Goal: Task Accomplishment & Management: Complete application form

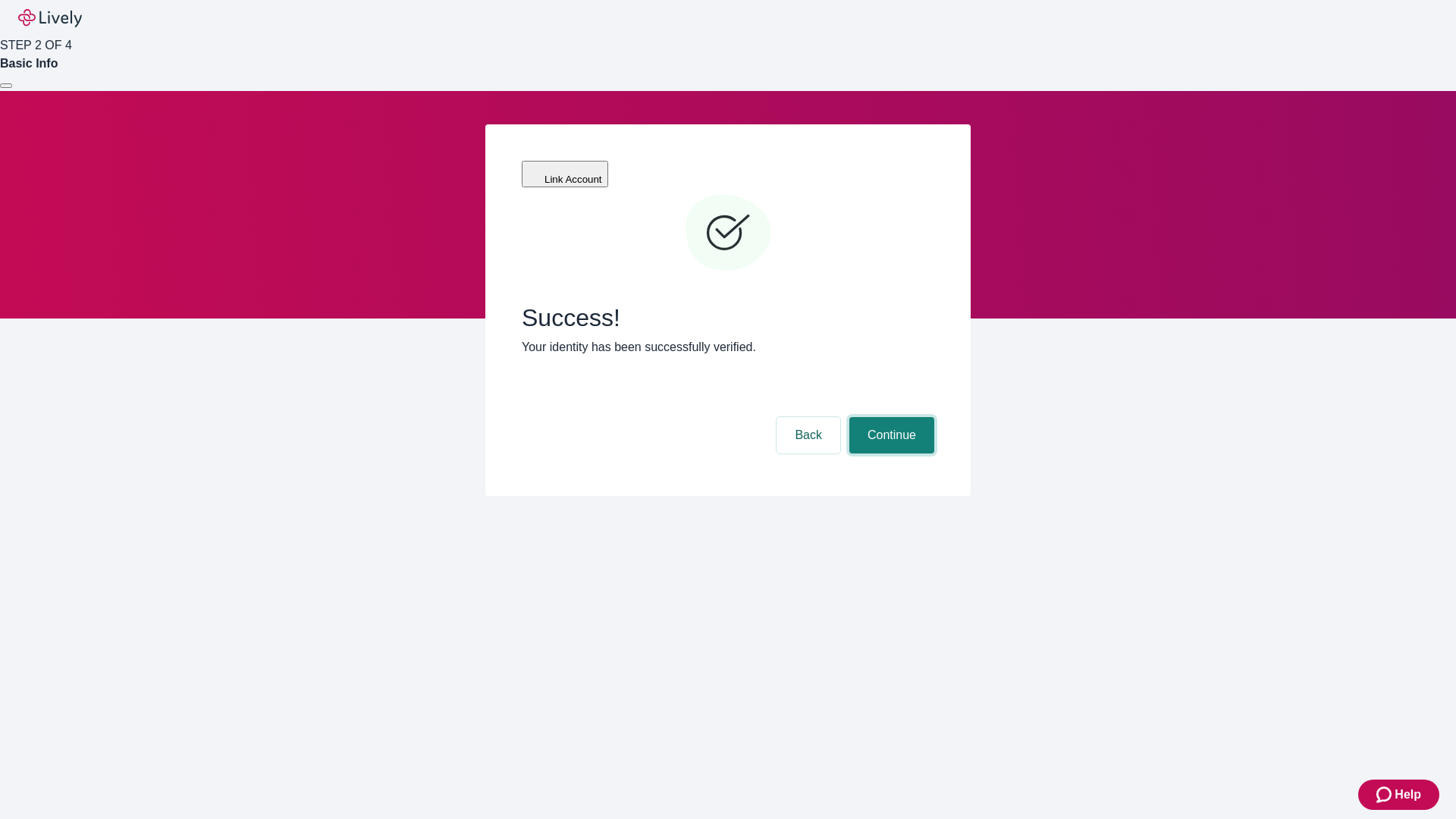
click at [889, 416] on button "Continue" at bounding box center [891, 434] width 84 height 36
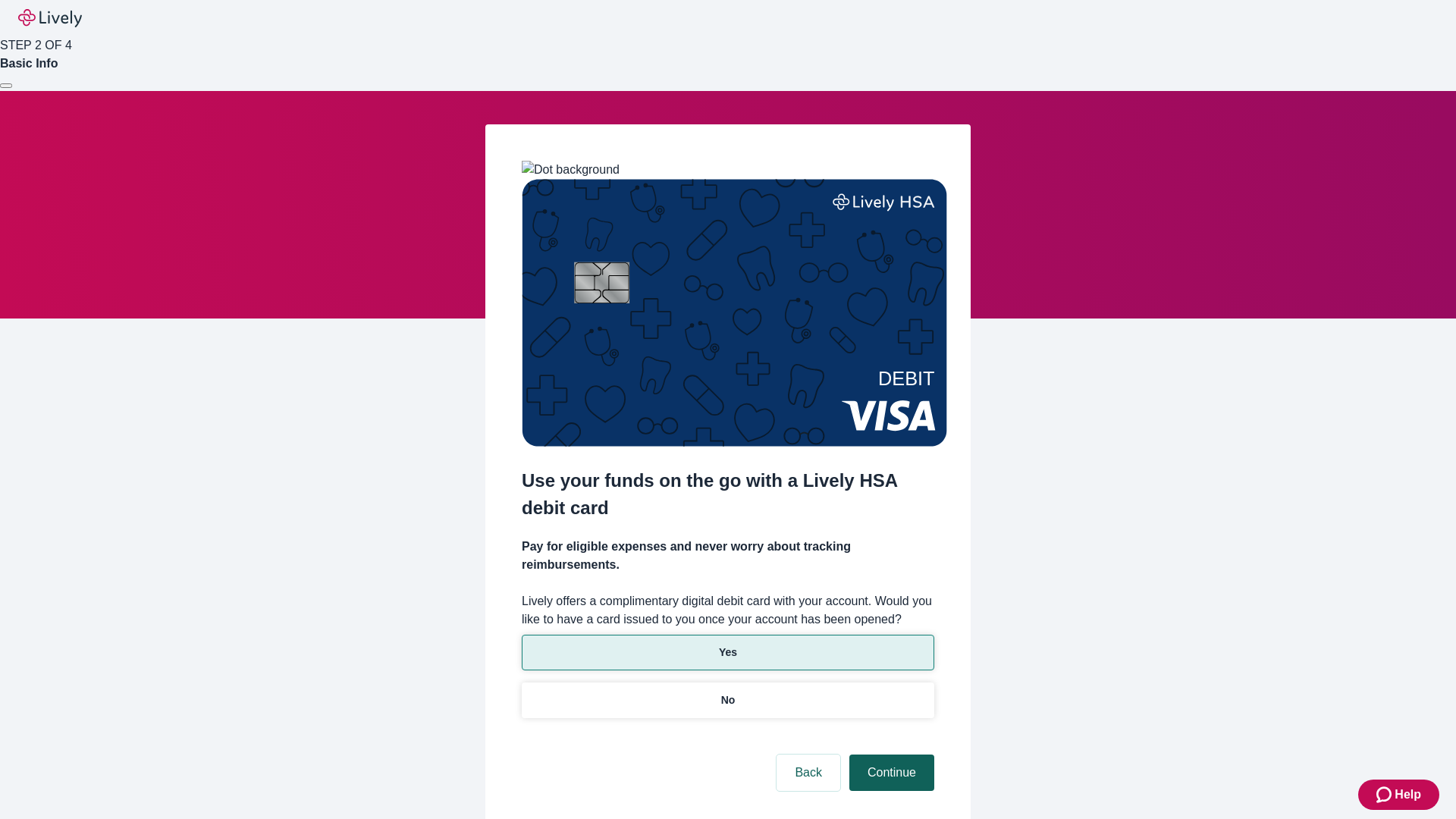
click at [727, 692] on p "No" at bounding box center [728, 700] width 15 height 16
click at [889, 754] on button "Continue" at bounding box center [891, 772] width 84 height 36
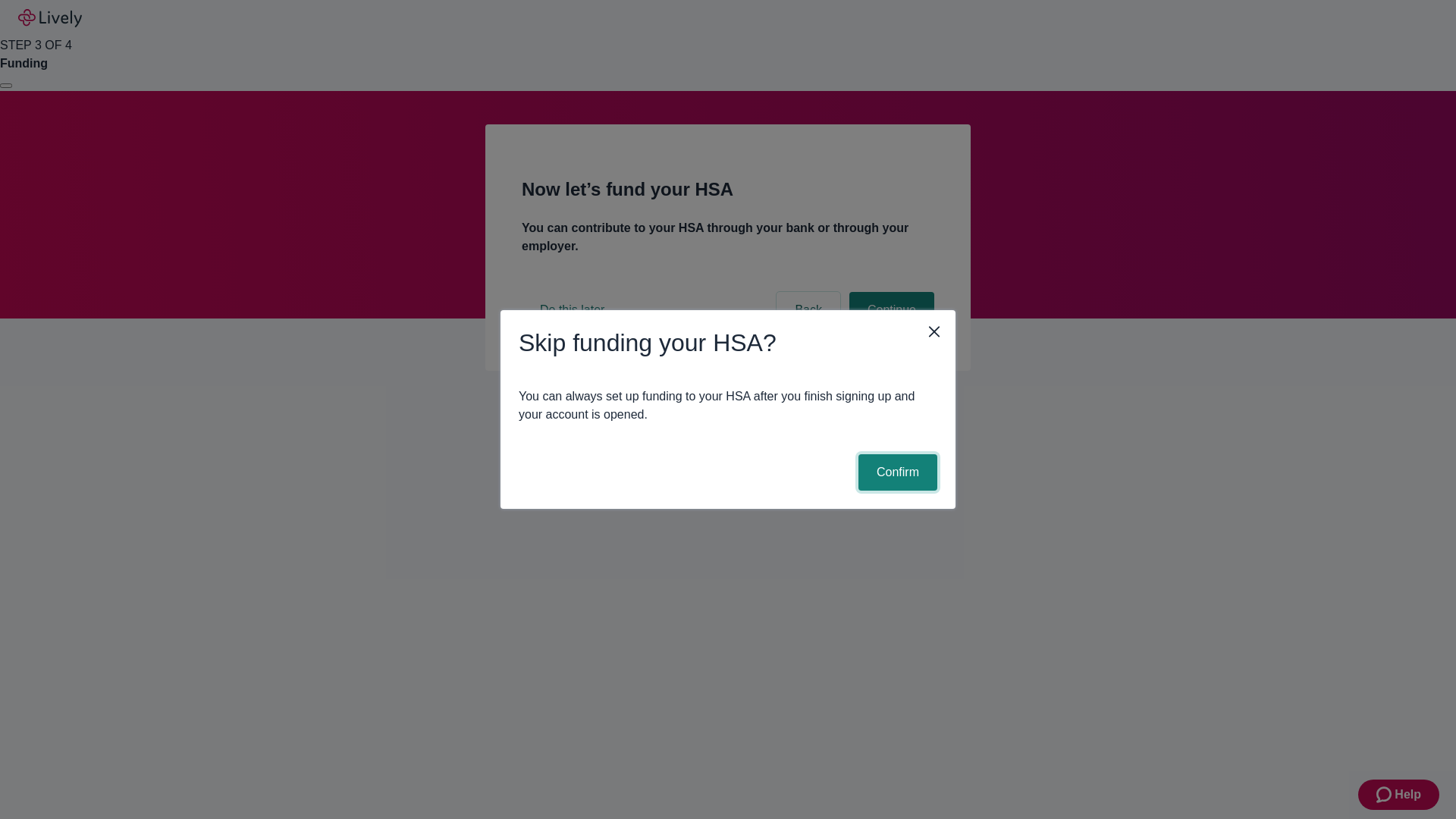
click at [895, 472] on button "Confirm" at bounding box center [898, 471] width 79 height 36
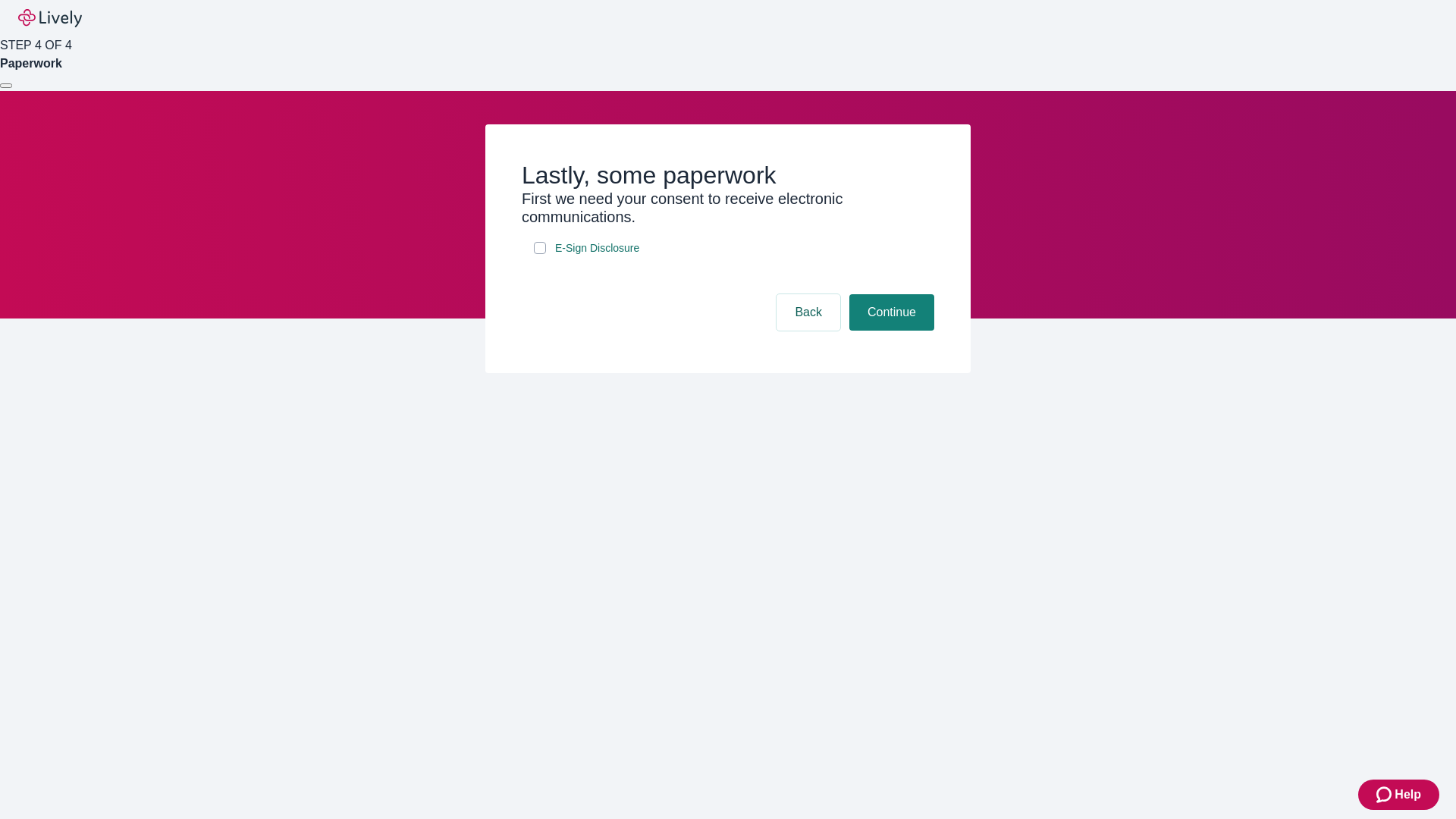
click at [540, 254] on input "E-Sign Disclosure" at bounding box center [539, 247] width 12 height 12
checkbox input "true"
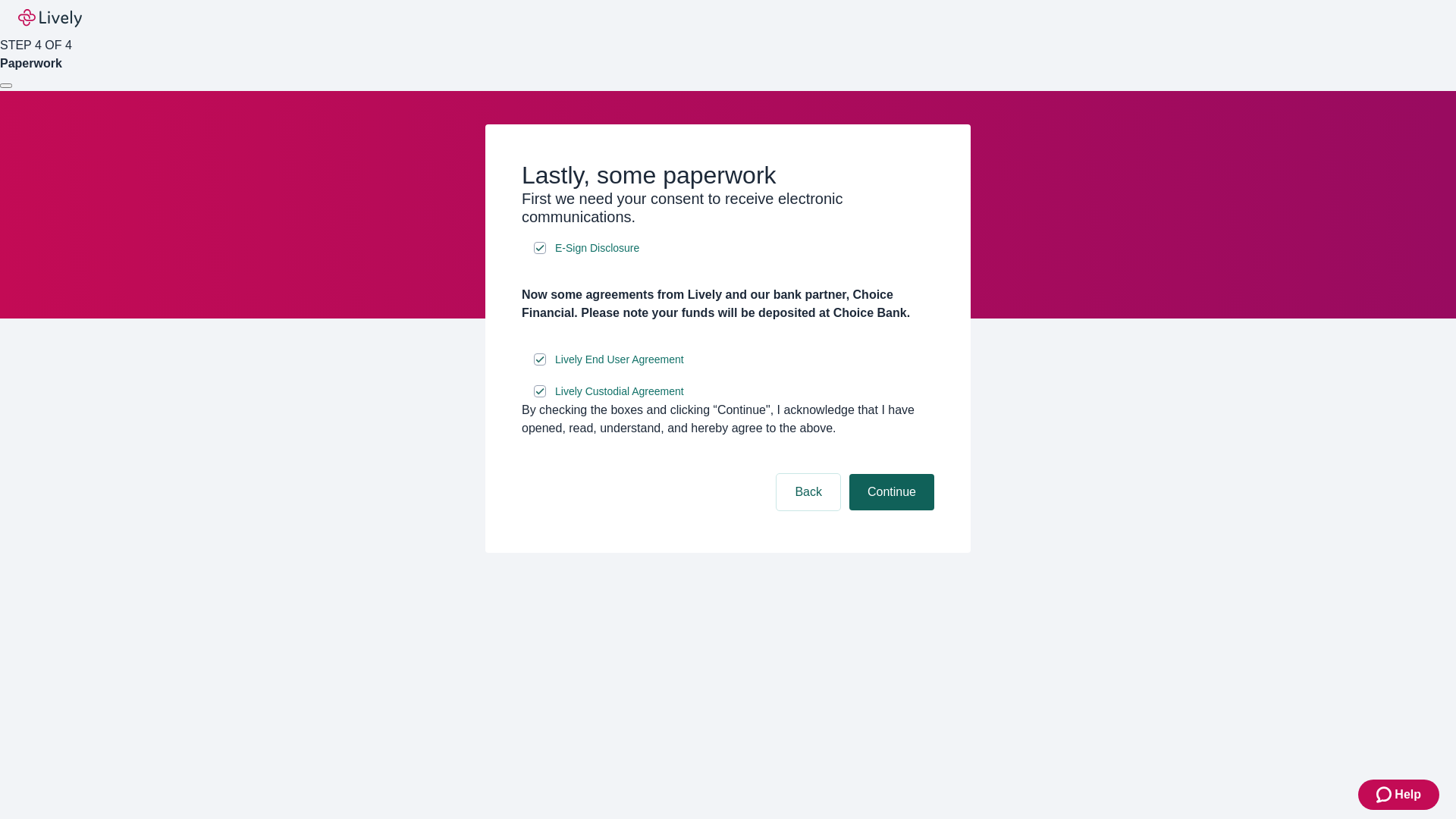
click at [889, 510] on button "Continue" at bounding box center [891, 491] width 84 height 36
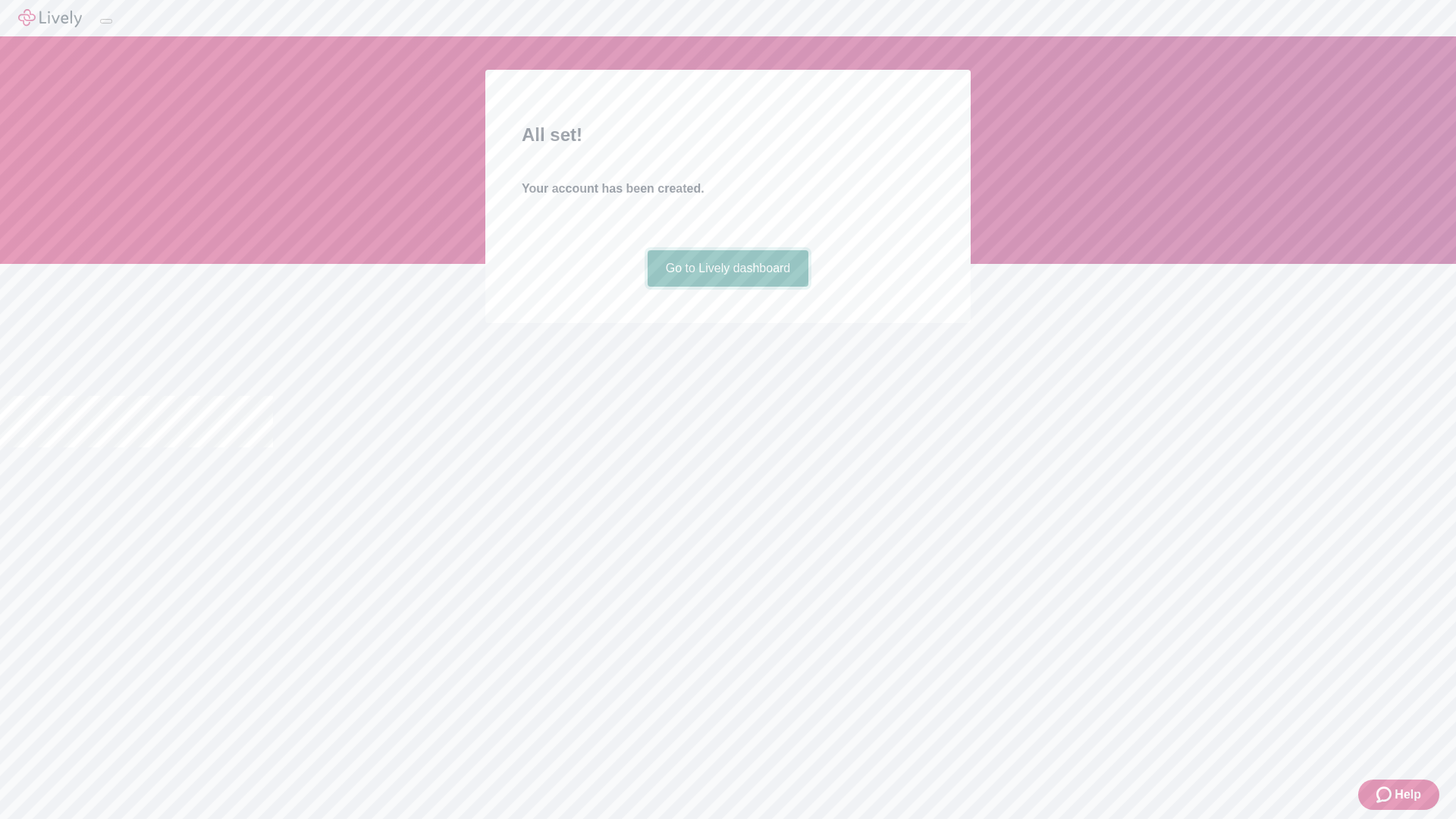
click at [727, 287] on link "Go to Lively dashboard" at bounding box center [728, 268] width 161 height 36
